Goal: Transaction & Acquisition: Purchase product/service

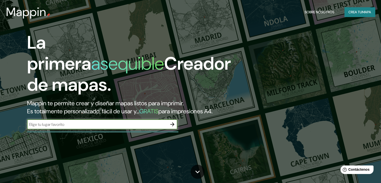
click at [57, 127] on input "text" at bounding box center [97, 124] width 140 height 6
click at [363, 7] on button "Crea tu mapa" at bounding box center [359, 12] width 31 height 10
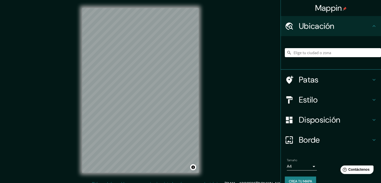
click at [213, 83] on div "Mappin Ubicación Patas Estilo Disposición Borde Elige un borde. Consejo : puede…" at bounding box center [190, 94] width 381 height 189
click at [172, 7] on div "© Mapbox © OpenStreetMap Improve this map" at bounding box center [140, 90] width 132 height 181
click at [208, 91] on div "Mappin Ubicación Patas Estilo Disposición Borde Elige un borde. Consejo : puede…" at bounding box center [190, 94] width 381 height 189
click at [296, 49] on input "Elige tu ciudad o zona" at bounding box center [333, 52] width 96 height 9
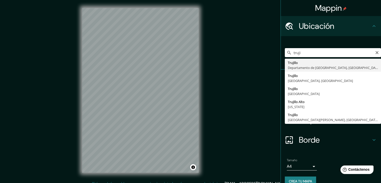
type input "[GEOGRAPHIC_DATA], [GEOGRAPHIC_DATA], [GEOGRAPHIC_DATA]"
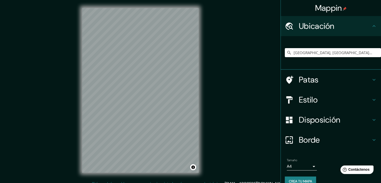
click at [195, 179] on div "© Mapbox © OpenStreetMap Improve this map" at bounding box center [140, 90] width 132 height 181
click at [309, 91] on div "Estilo" at bounding box center [331, 100] width 100 height 20
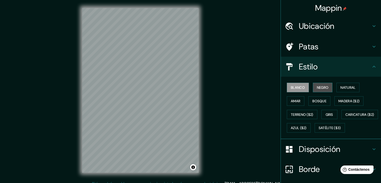
click at [318, 90] on font "Negro" at bounding box center [323, 87] width 12 height 7
click at [293, 87] on font "Blanco" at bounding box center [298, 87] width 14 height 5
click at [292, 101] on font "Amar" at bounding box center [296, 101] width 10 height 5
click at [295, 92] on div "Blanco Negro Natural Amar Bosque Madera ($2) Terreno ($2) Gris Caricatura ($2) …" at bounding box center [333, 108] width 96 height 54
click at [295, 89] on font "Blanco" at bounding box center [298, 87] width 14 height 5
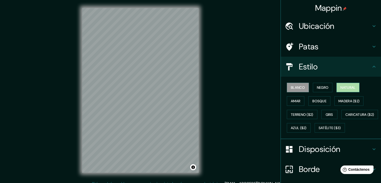
click at [340, 88] on font "Natural" at bounding box center [347, 87] width 15 height 5
click at [319, 99] on font "Bosque" at bounding box center [319, 101] width 14 height 5
click at [341, 90] on font "Natural" at bounding box center [347, 87] width 15 height 7
click at [288, 134] on div "Blanco Negro Natural Amar Bosque Madera ($2) Terreno ($2) Gris Caricatura ($2) …" at bounding box center [333, 108] width 96 height 54
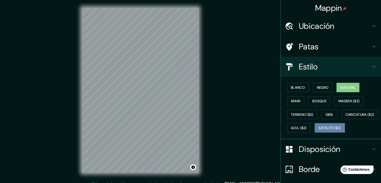
click at [319, 131] on font "Satélite ($3)" at bounding box center [330, 127] width 22 height 7
click at [346, 85] on font "Natural" at bounding box center [347, 87] width 15 height 5
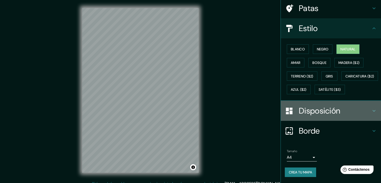
click at [337, 111] on font "Disposición" at bounding box center [319, 110] width 41 height 11
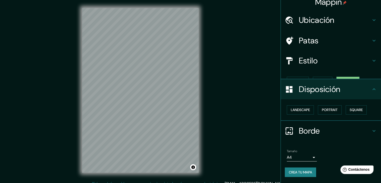
scroll to position [0, 0]
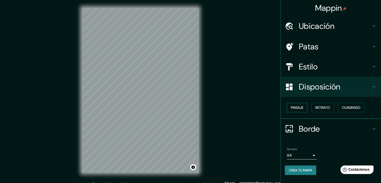
click at [300, 108] on font "Paisaje" at bounding box center [297, 107] width 13 height 5
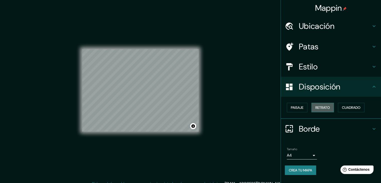
click at [319, 110] on font "Retrato" at bounding box center [322, 107] width 15 height 7
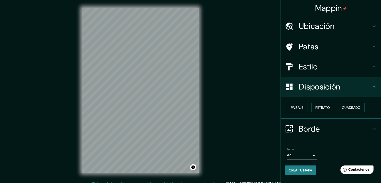
click at [358, 105] on font "Cuadrado" at bounding box center [351, 107] width 19 height 5
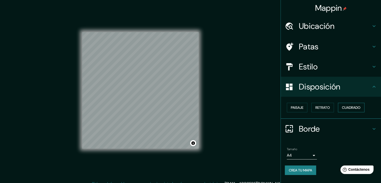
click at [347, 104] on font "Cuadrado" at bounding box center [351, 107] width 19 height 7
click at [326, 113] on div "Paisaje Retrato Cuadrado" at bounding box center [333, 108] width 96 height 14
click at [325, 110] on button "Retrato" at bounding box center [322, 108] width 23 height 10
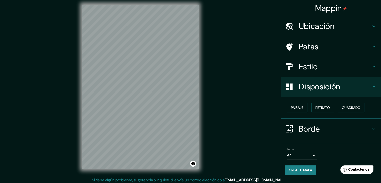
scroll to position [6, 0]
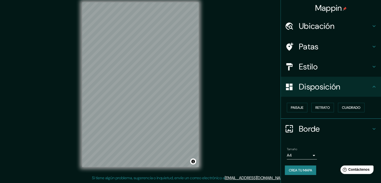
click at [357, 47] on h4 "Patas" at bounding box center [335, 47] width 72 height 10
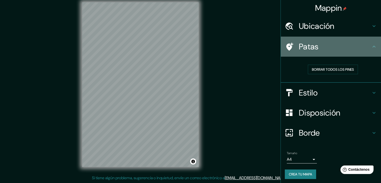
click at [357, 47] on h4 "Patas" at bounding box center [335, 47] width 72 height 10
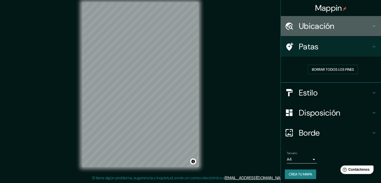
click at [352, 24] on h4 "Ubicación" at bounding box center [335, 26] width 72 height 10
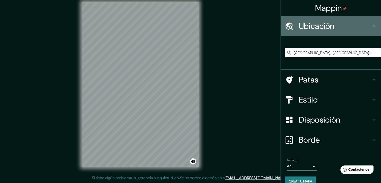
click at [350, 24] on h4 "Ubicación" at bounding box center [335, 26] width 72 height 10
click at [371, 24] on icon at bounding box center [374, 26] width 6 height 6
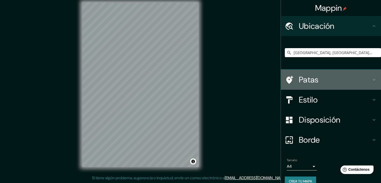
click at [371, 72] on div "Patas" at bounding box center [331, 80] width 100 height 20
